Goal: Find specific page/section: Find specific page/section

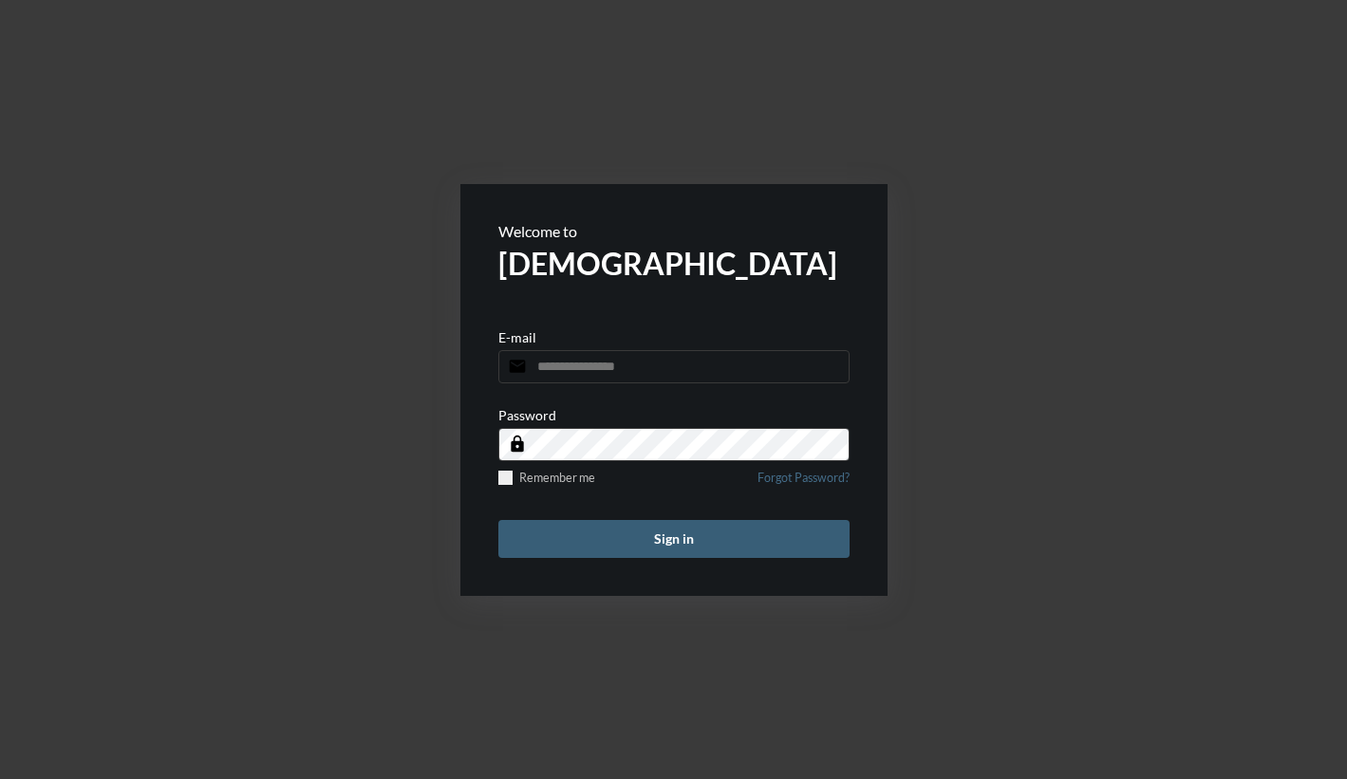
type input "**********"
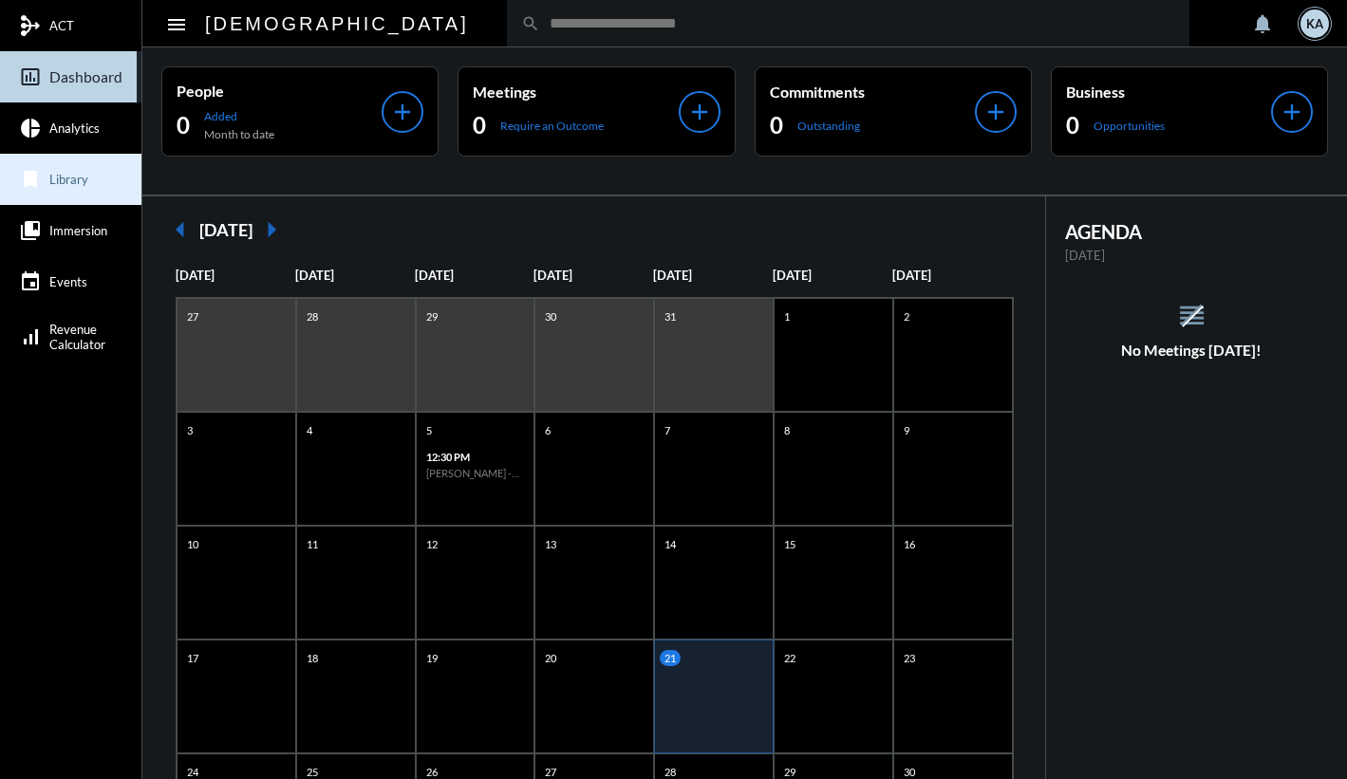
click at [71, 180] on span "Library" at bounding box center [68, 179] width 39 height 15
